Goal: Task Accomplishment & Management: Use online tool/utility

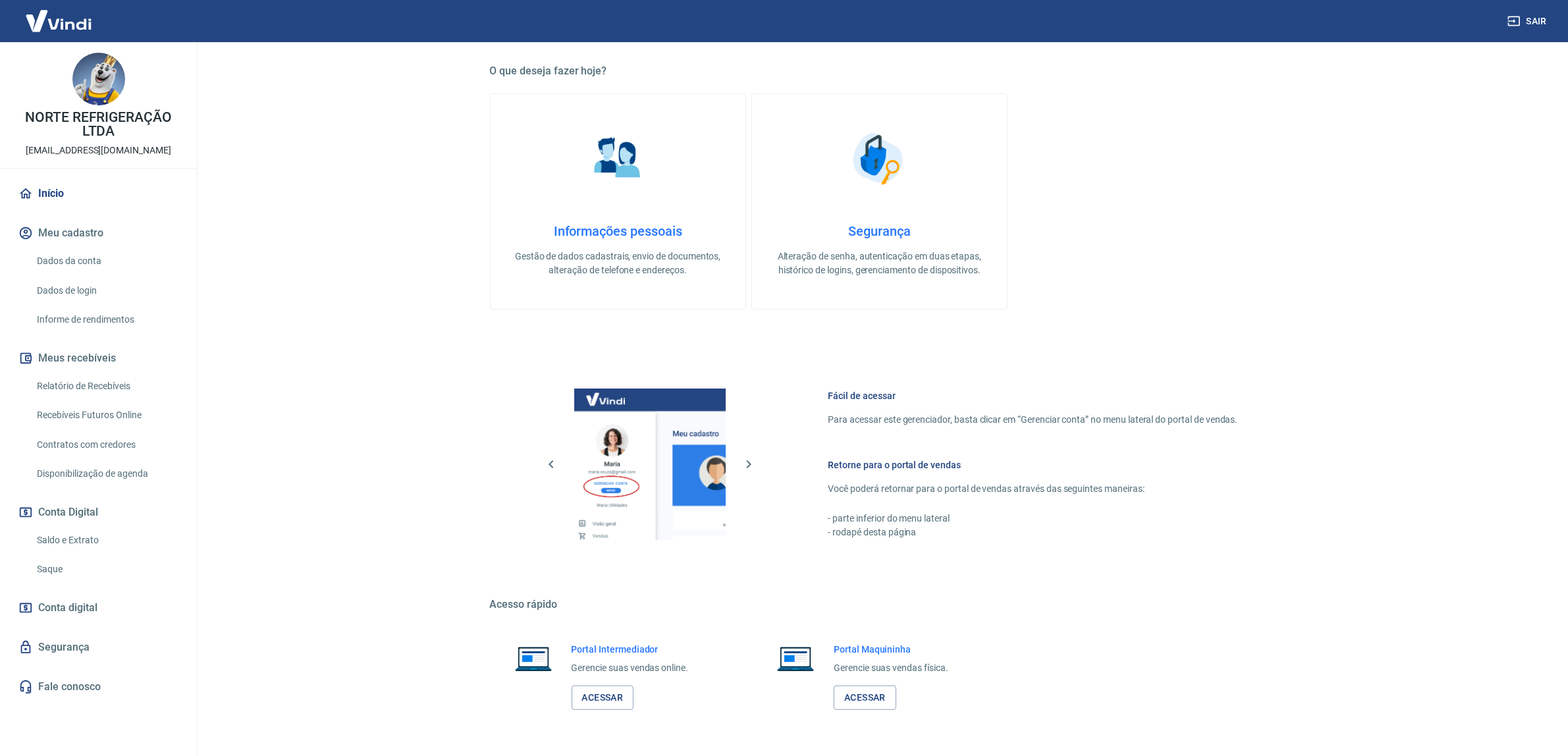
scroll to position [271, 0]
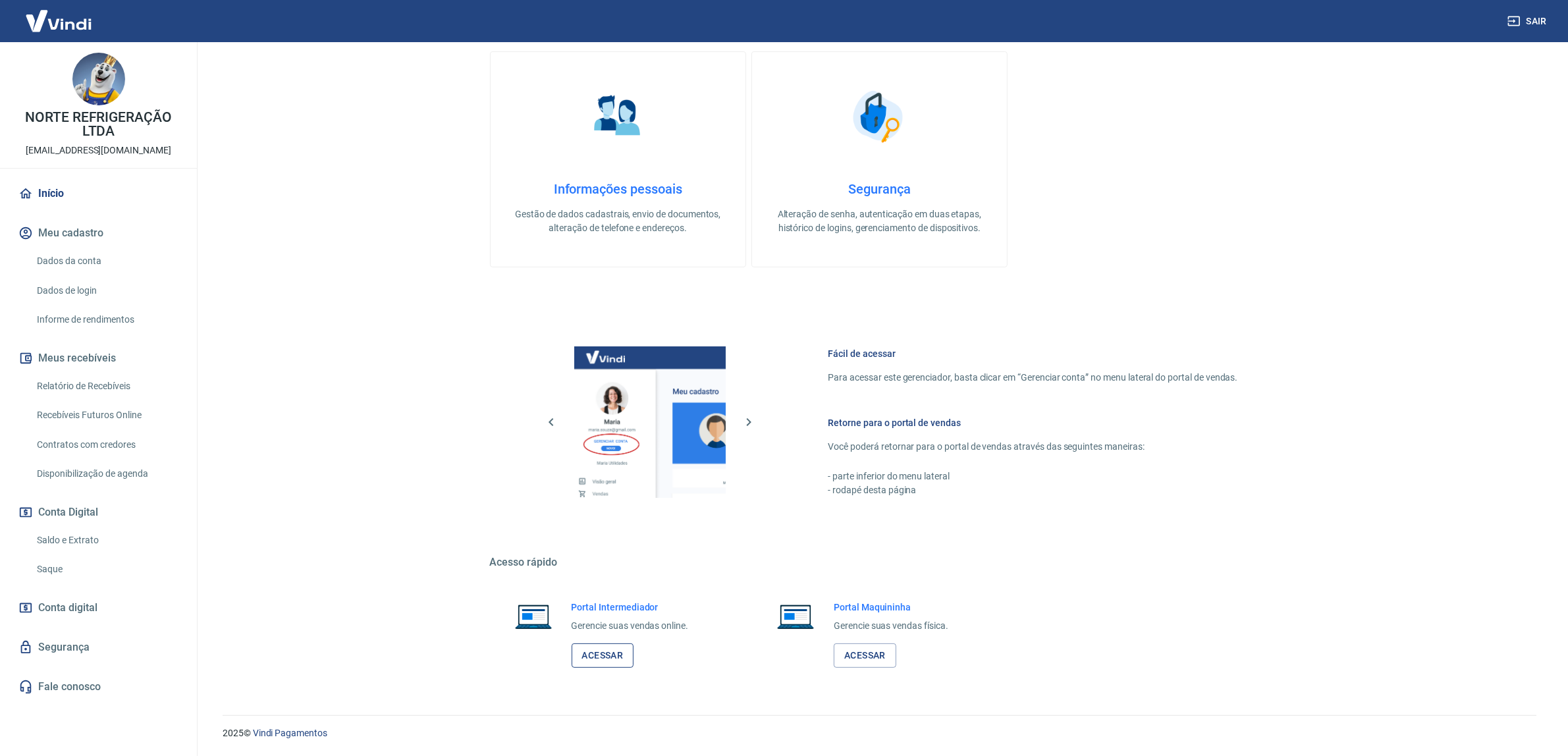
click at [607, 654] on link "Acessar" at bounding box center [602, 656] width 62 height 24
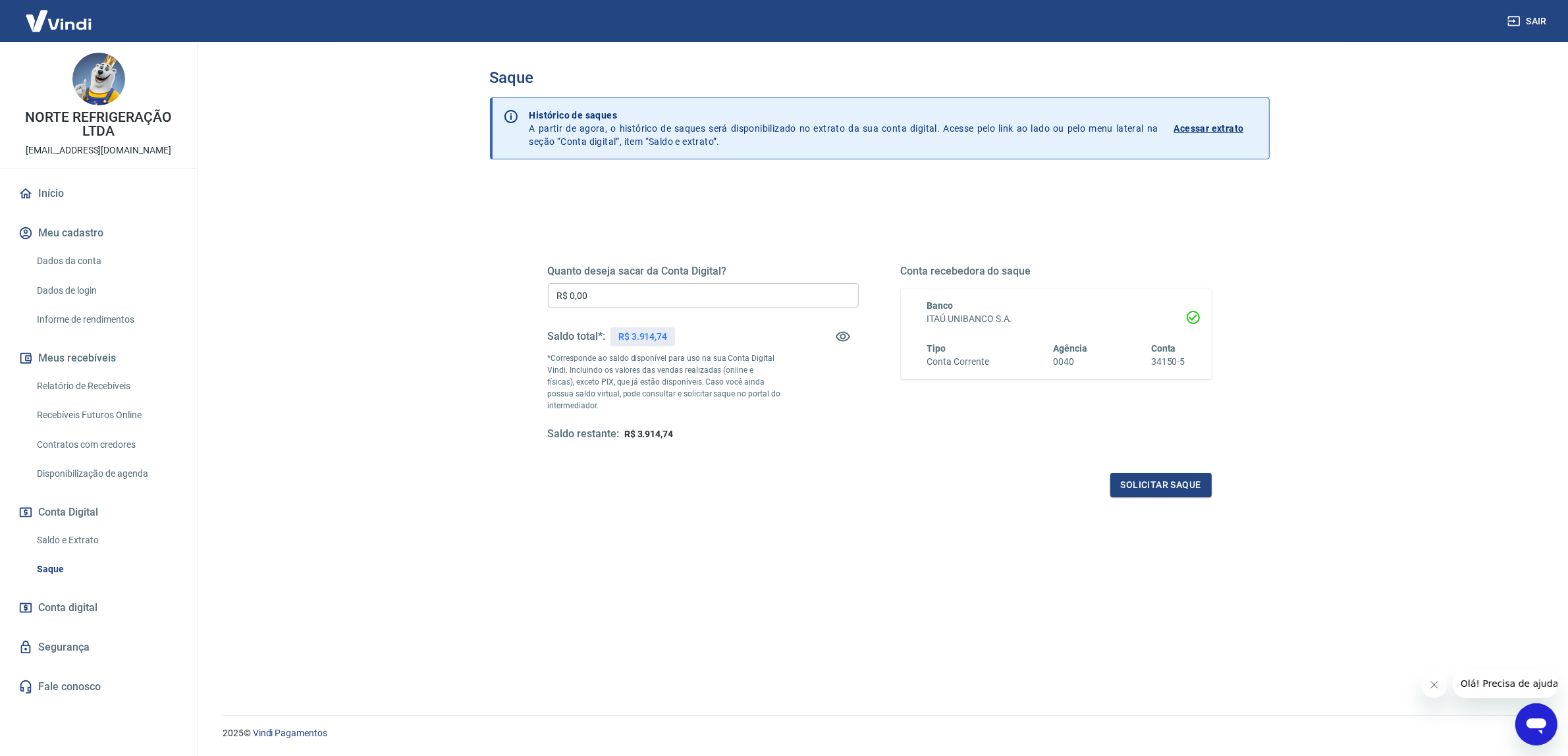
click at [728, 297] on input "R$ 0,00" at bounding box center [703, 295] width 311 height 24
type input "R$ 3.914,74"
click at [1176, 482] on button "Solicitar saque" at bounding box center [1161, 484] width 101 height 24
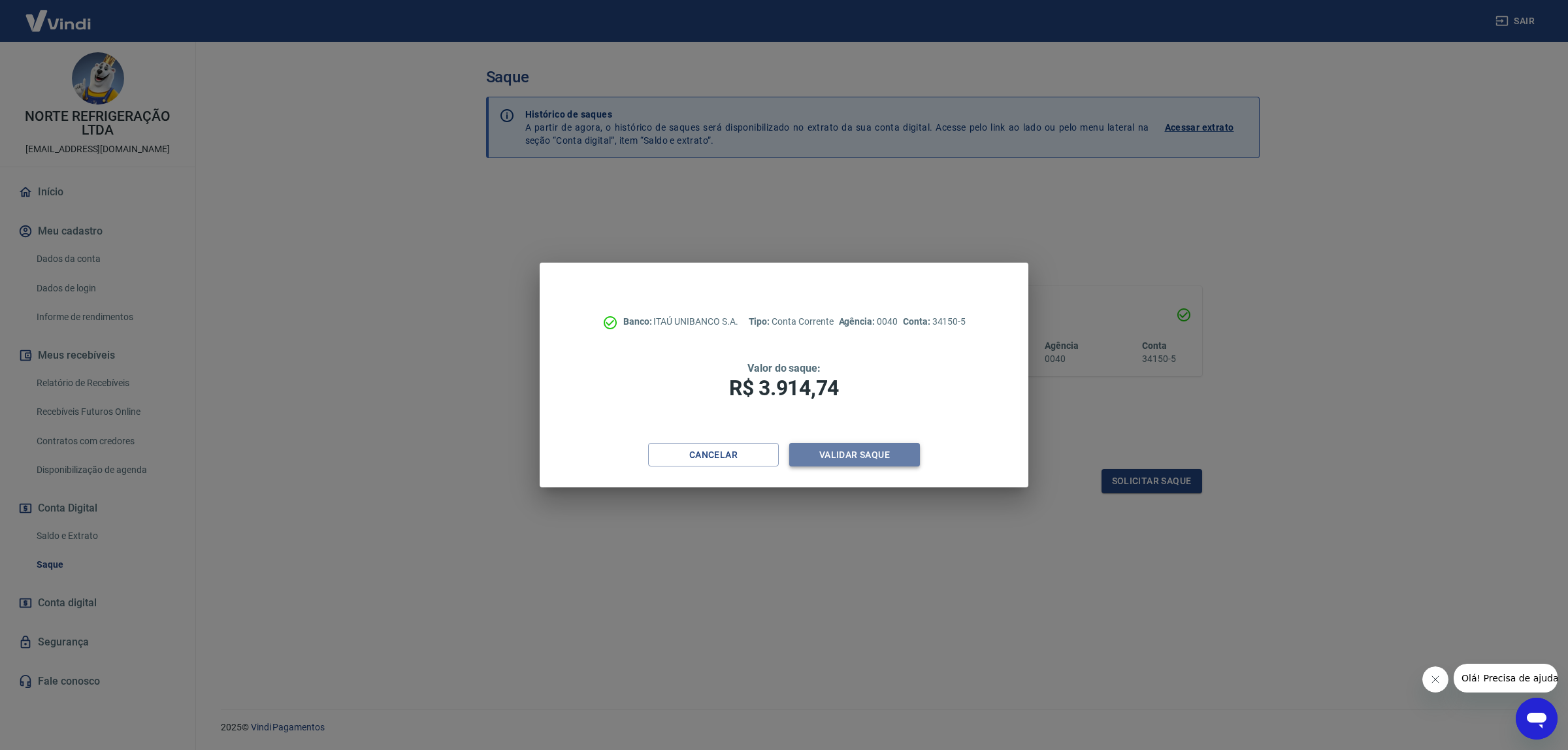
click at [892, 459] on button "Validar saque" at bounding box center [855, 455] width 131 height 24
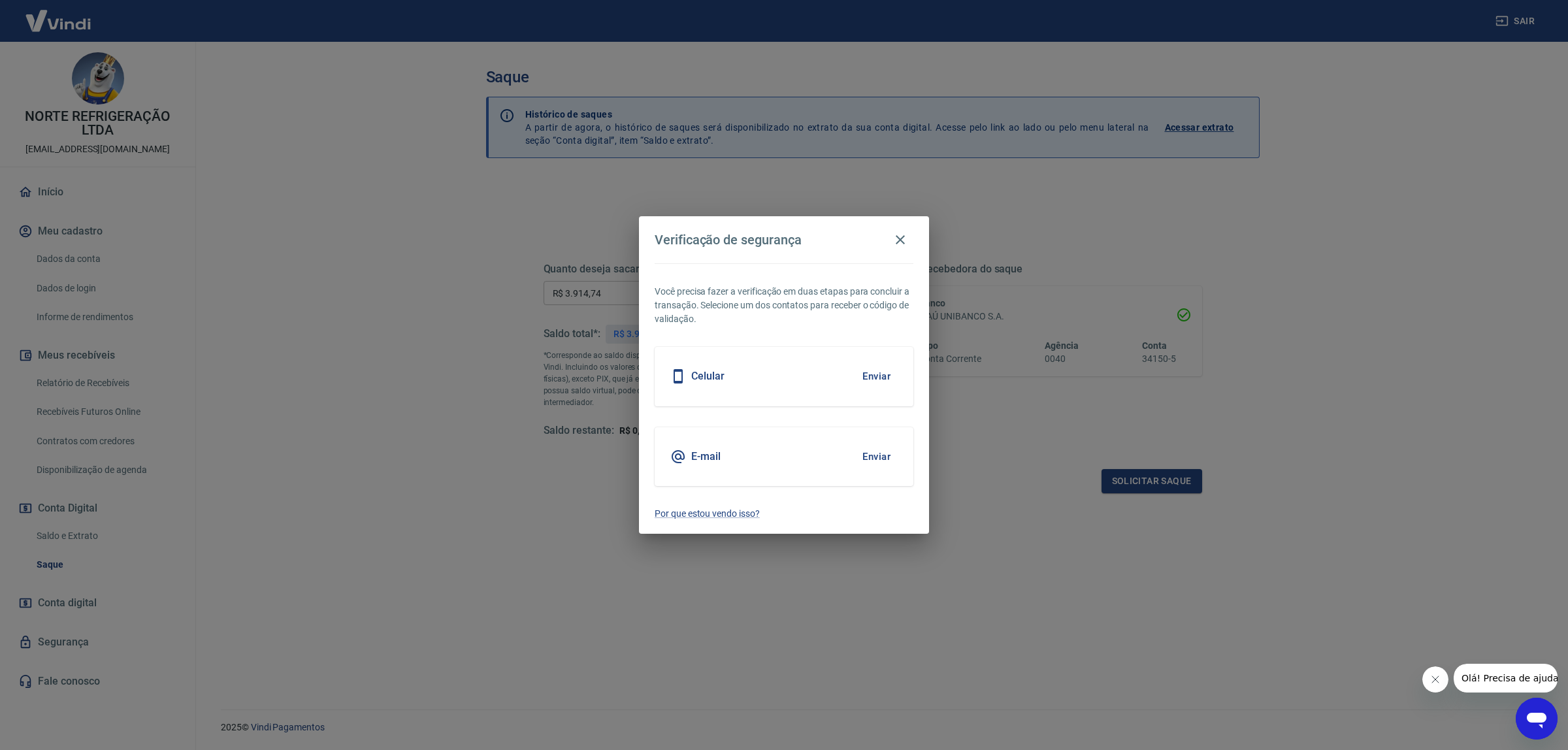
click at [880, 377] on button "Enviar" at bounding box center [876, 376] width 43 height 28
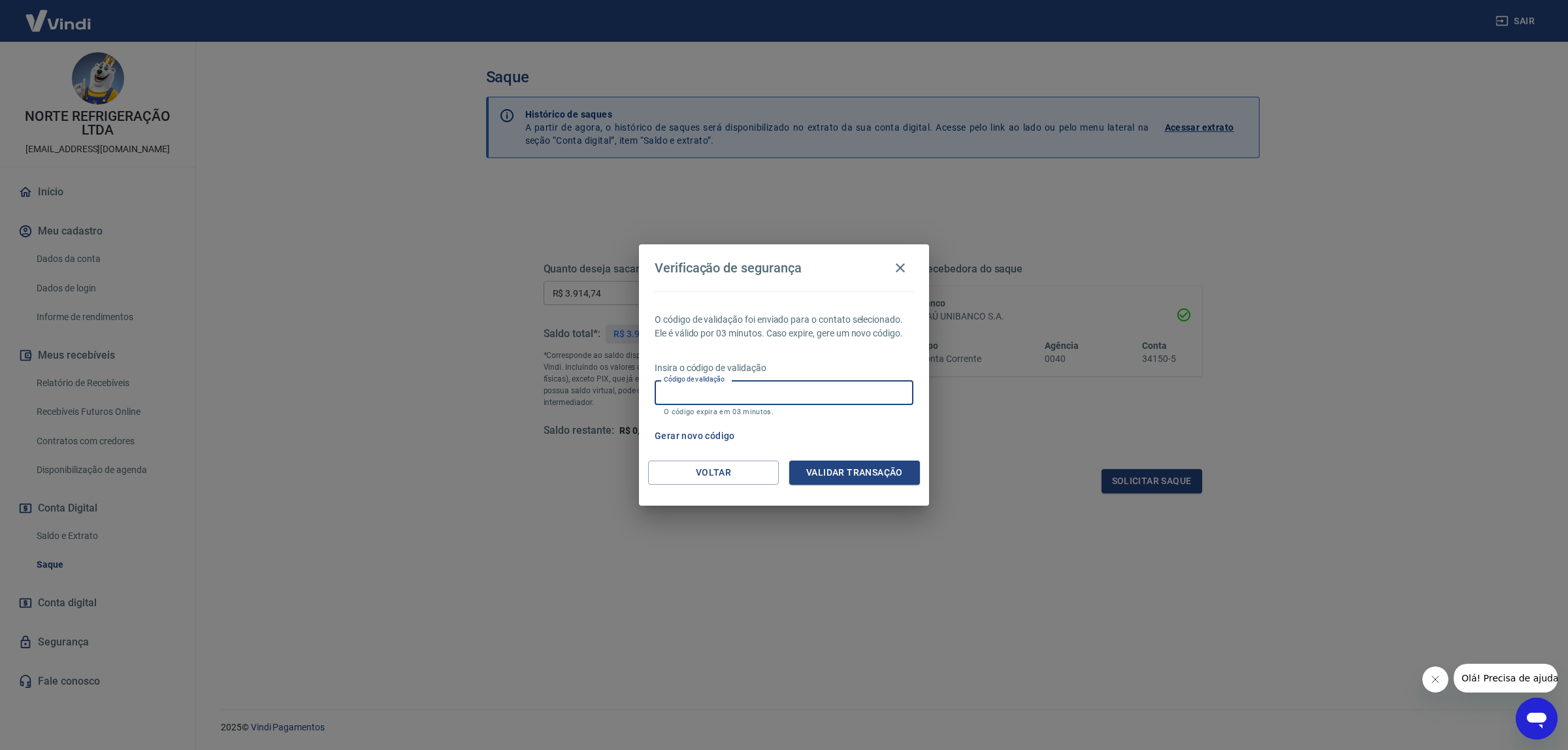
click at [848, 402] on input "Código de validação" at bounding box center [784, 392] width 259 height 24
type input "105664"
click at [806, 471] on button "Validar transação" at bounding box center [855, 472] width 131 height 24
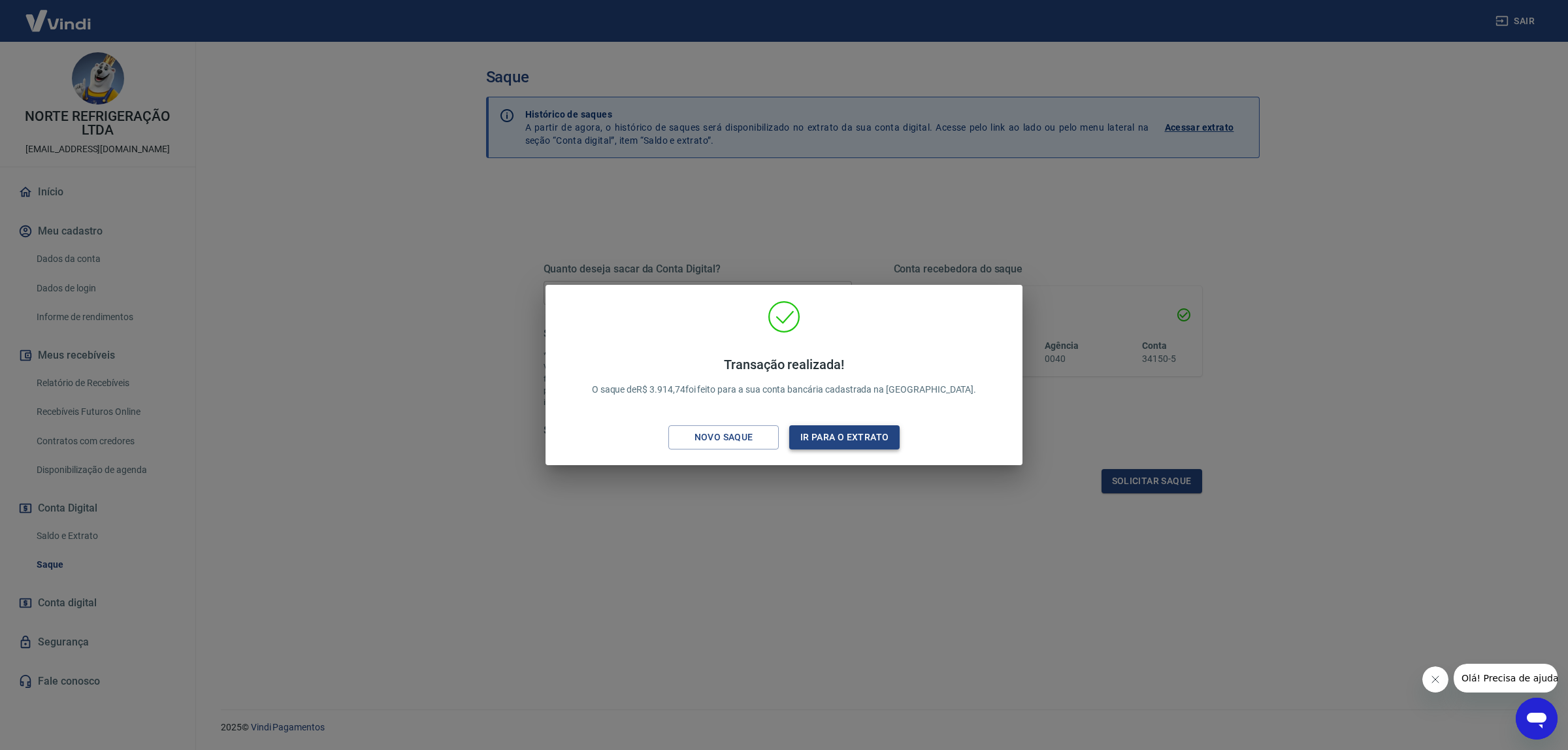
click at [813, 440] on button "Ir para o extrato" at bounding box center [845, 437] width 110 height 24
